Goal: Task Accomplishment & Management: Complete application form

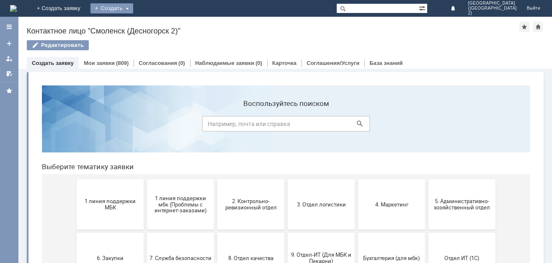
click at [133, 11] on div "Создать" at bounding box center [111, 8] width 43 height 10
click at [156, 28] on link "Заявка" at bounding box center [124, 25] width 64 height 10
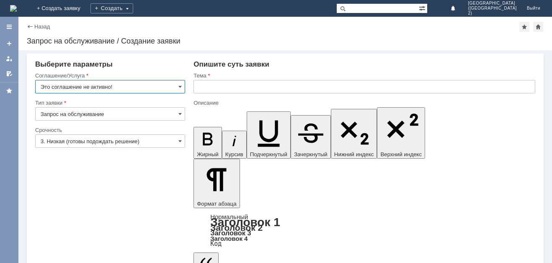
click at [182, 88] on input "Это соглашение не активно!" at bounding box center [110, 86] width 150 height 13
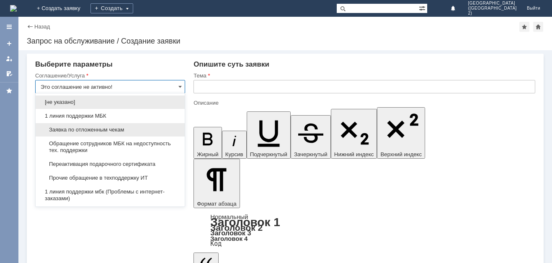
click at [154, 132] on span "Заявка по отложенным чекам" at bounding box center [110, 129] width 139 height 7
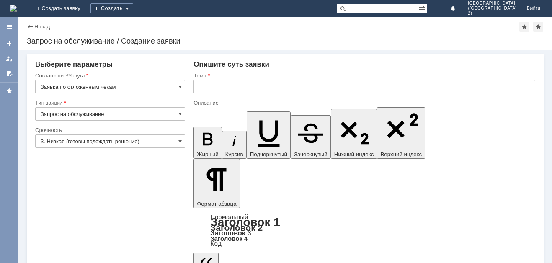
type input "Заявка по отложенным чекам"
click at [180, 142] on span at bounding box center [179, 141] width 3 height 7
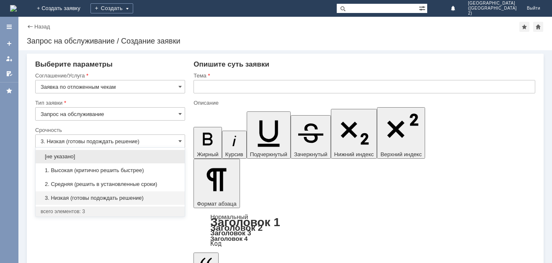
click at [170, 182] on span "2. Средняя (решить в установленные сроки)" at bounding box center [110, 184] width 139 height 7
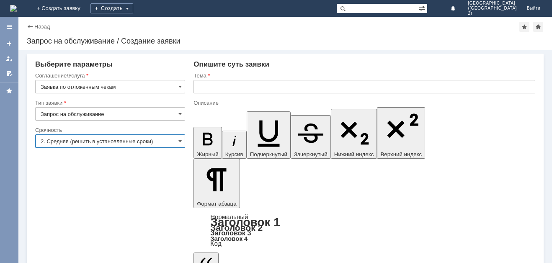
type input "2. Средняя (решить в установленные сроки)"
click at [263, 90] on input "text" at bounding box center [364, 86] width 342 height 13
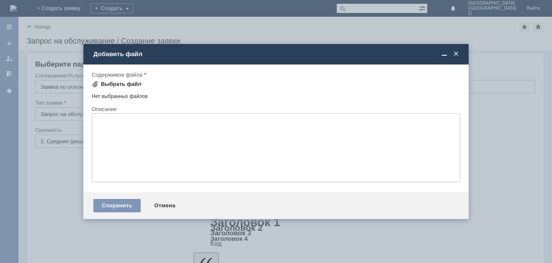
click at [120, 84] on div "Выбрать файл" at bounding box center [121, 84] width 41 height 7
click at [127, 97] on div "Нет выбранных файлов" at bounding box center [276, 95] width 368 height 10
click at [136, 86] on div "Выбрать файл" at bounding box center [121, 84] width 41 height 7
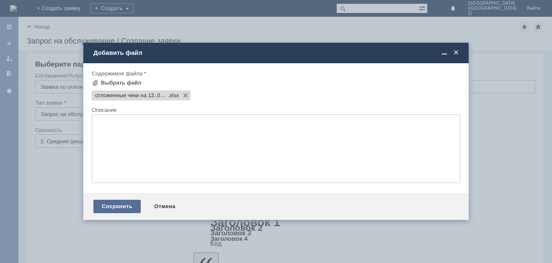
click at [112, 205] on div "Сохранить" at bounding box center [116, 206] width 47 height 13
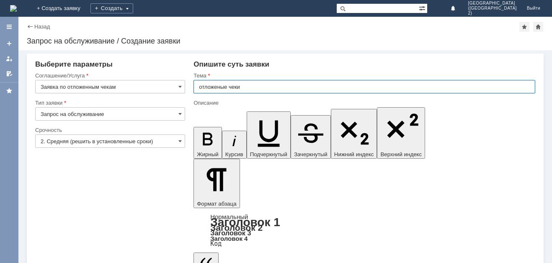
click at [269, 91] on input "отложеные чеки" at bounding box center [364, 86] width 342 height 13
click at [252, 87] on input "отложеные чеки" at bounding box center [364, 86] width 342 height 13
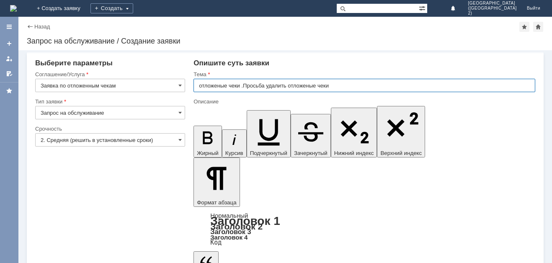
type input "отложеные чеки .Просьба удалить отложеные чеки"
